Goal: Navigation & Orientation: Understand site structure

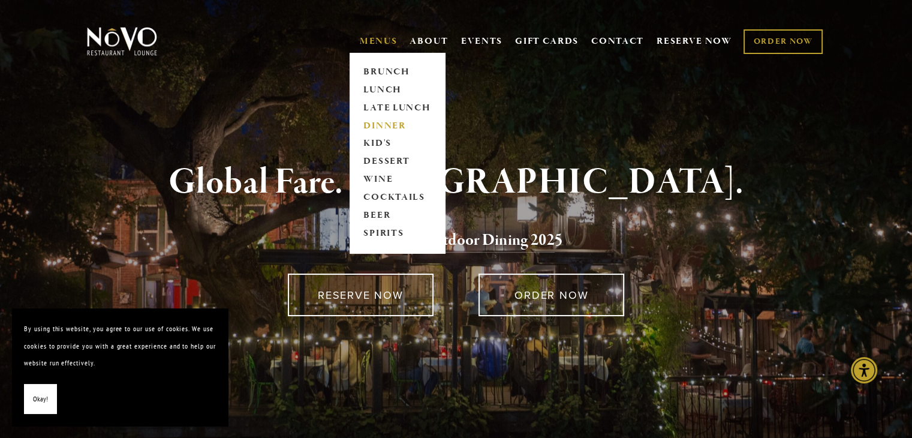
click at [391, 125] on link "DINNER" at bounding box center [397, 126] width 75 height 18
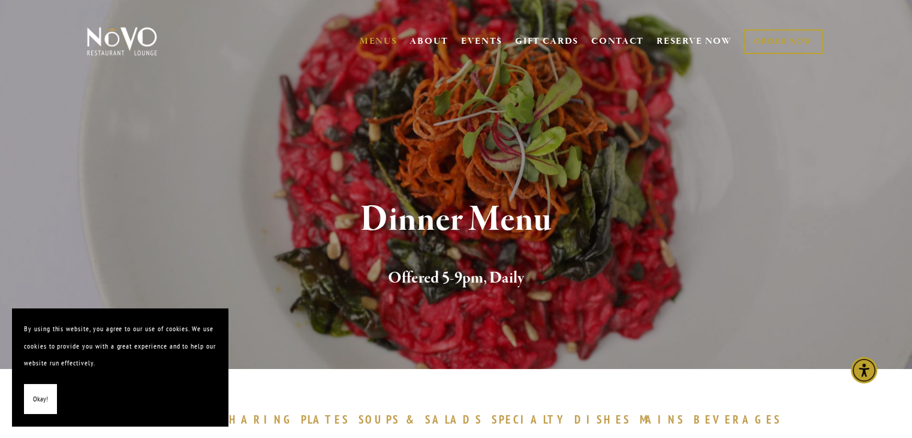
click at [32, 402] on button "Okay!" at bounding box center [40, 399] width 33 height 31
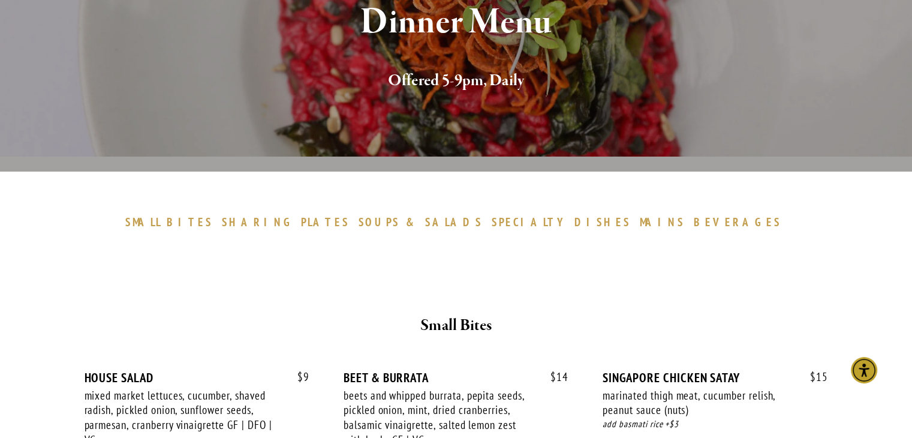
scroll to position [213, 0]
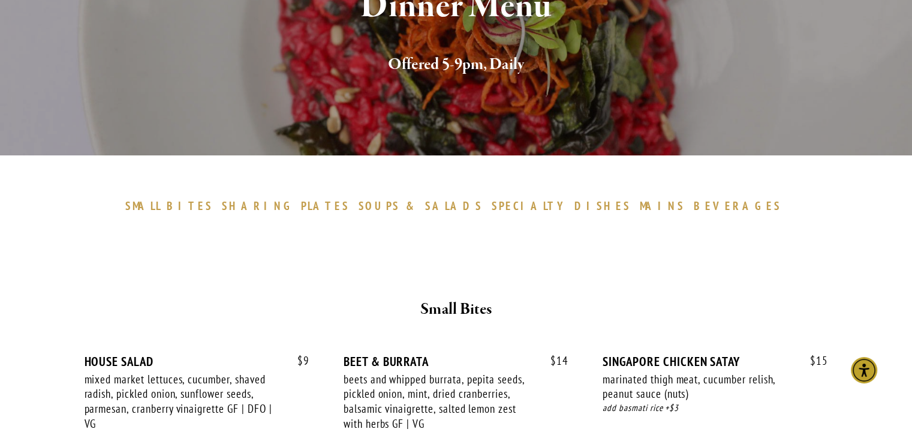
click at [694, 201] on span "BEVERAGES" at bounding box center [738, 205] width 88 height 14
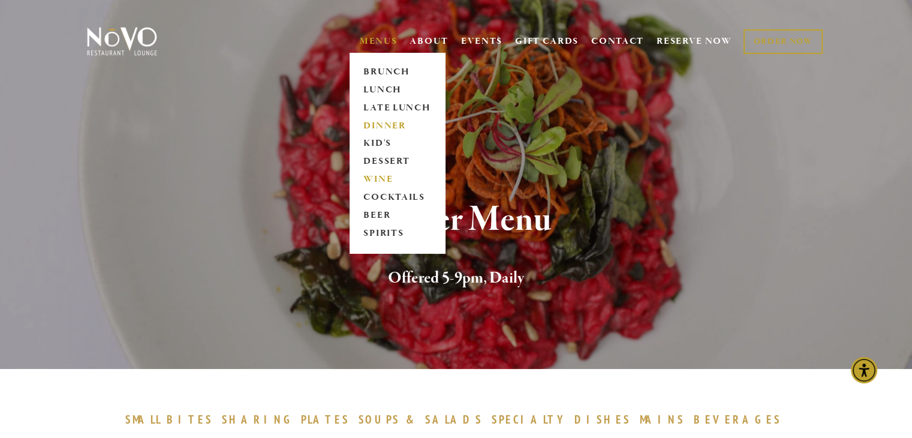
click at [378, 182] on link "WINE" at bounding box center [397, 180] width 75 height 18
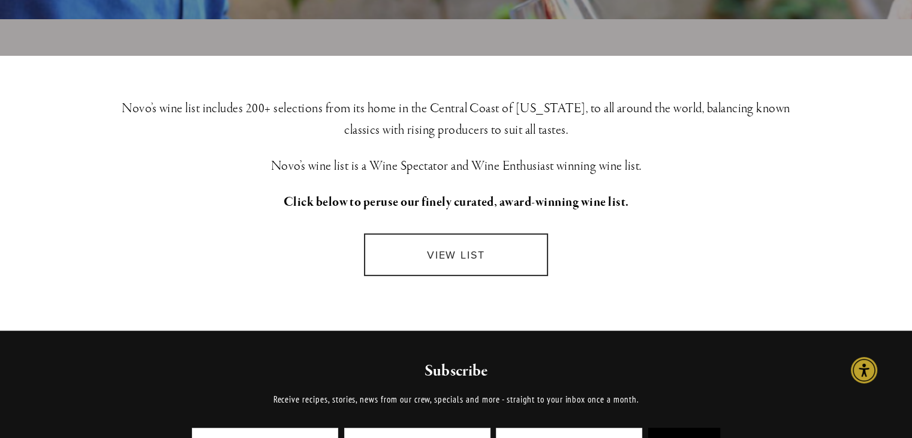
scroll to position [336, 0]
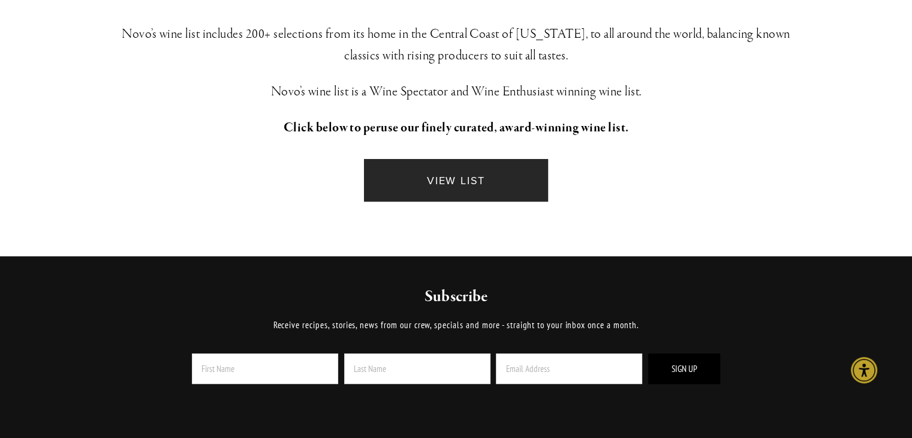
click at [462, 183] on link "VIEW LIST" at bounding box center [455, 180] width 183 height 43
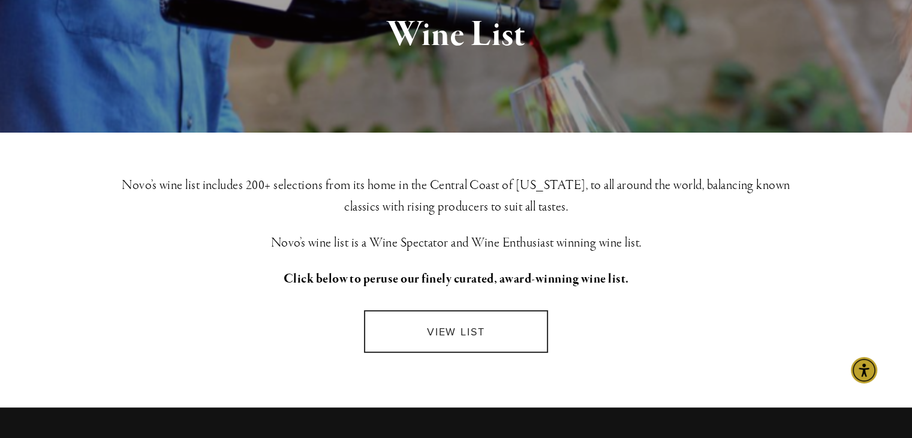
scroll to position [0, 0]
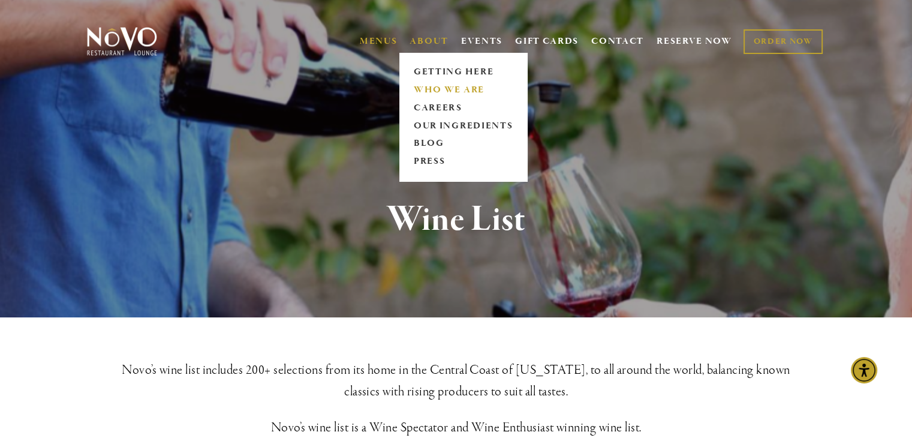
click at [429, 89] on link "WHO WE ARE" at bounding box center [462, 90] width 107 height 18
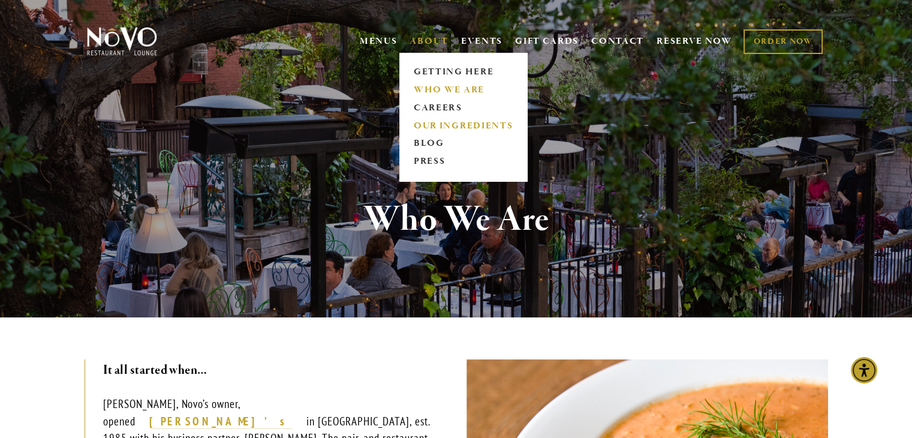
click at [460, 120] on link "OUR INGREDIENTS" at bounding box center [462, 126] width 107 height 18
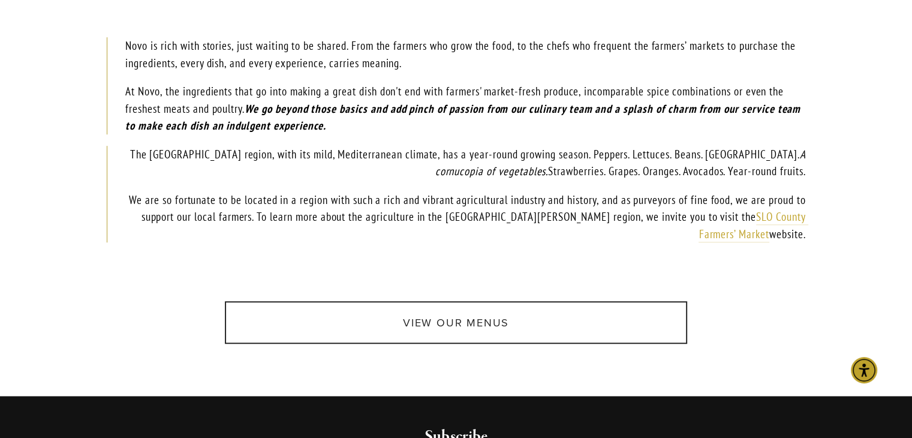
scroll to position [635, 0]
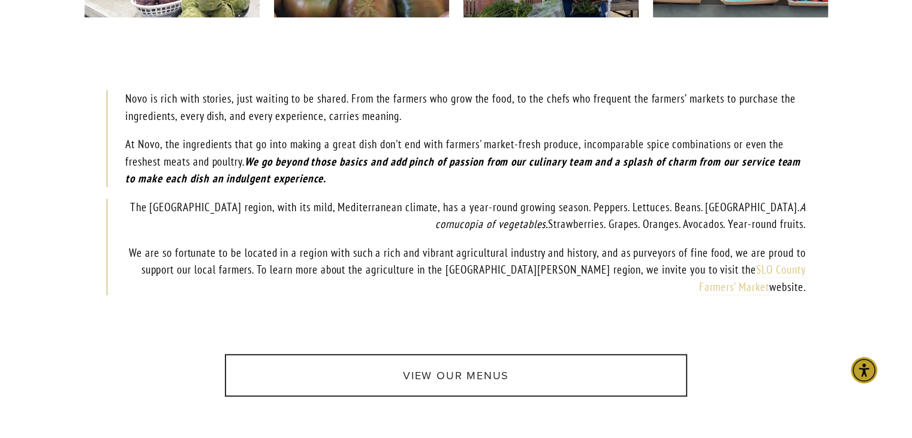
click at [791, 266] on link "SLO County Farmers’ Market" at bounding box center [753, 278] width 110 height 32
